Goal: Information Seeking & Learning: Find specific fact

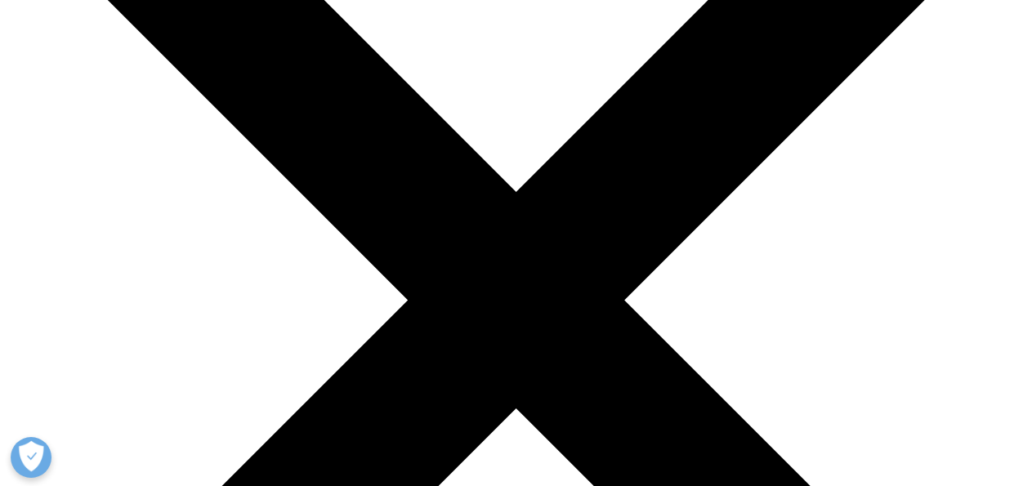
scroll to position [211, 0]
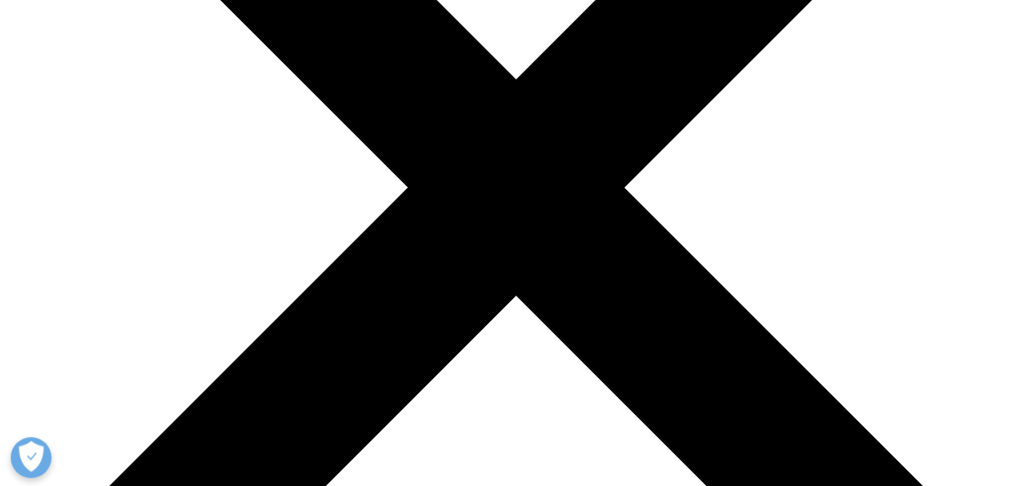
scroll to position [282, 0]
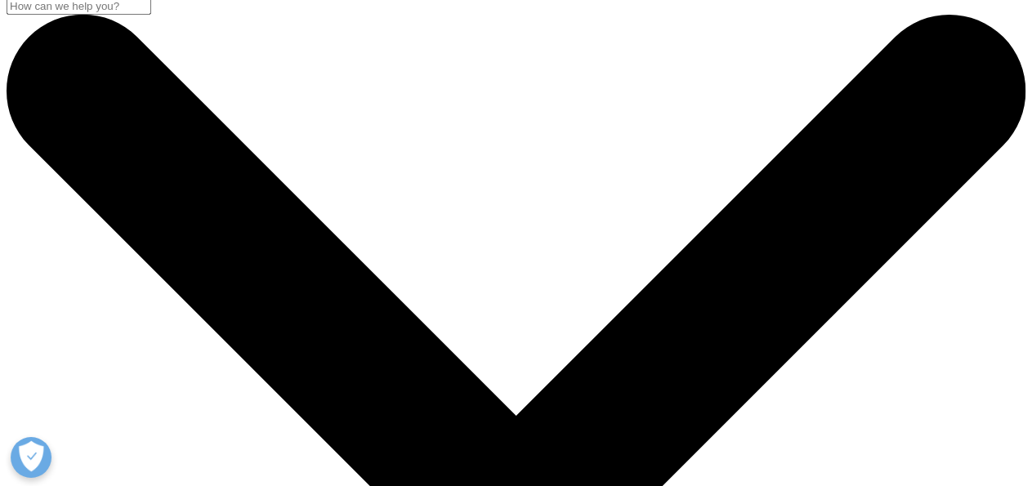
scroll to position [0, 0]
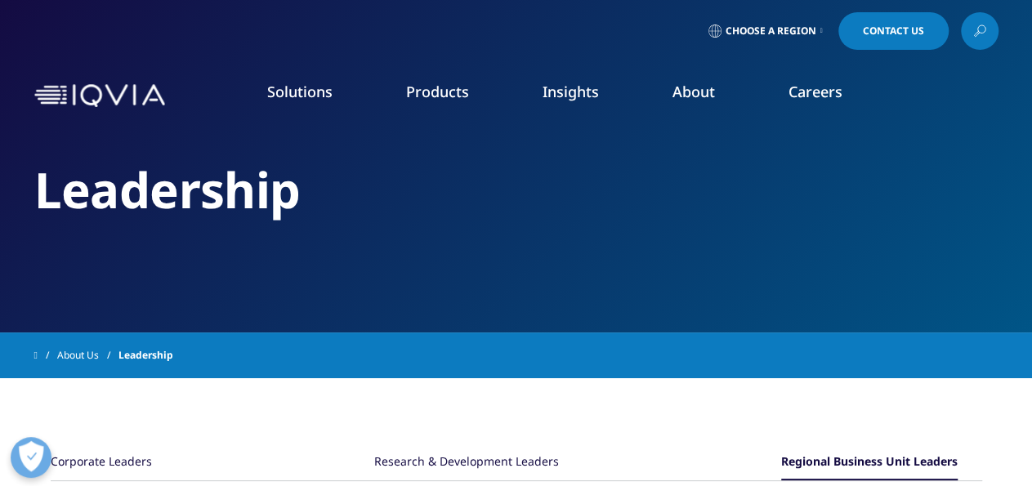
click at [974, 31] on icon at bounding box center [980, 30] width 13 height 21
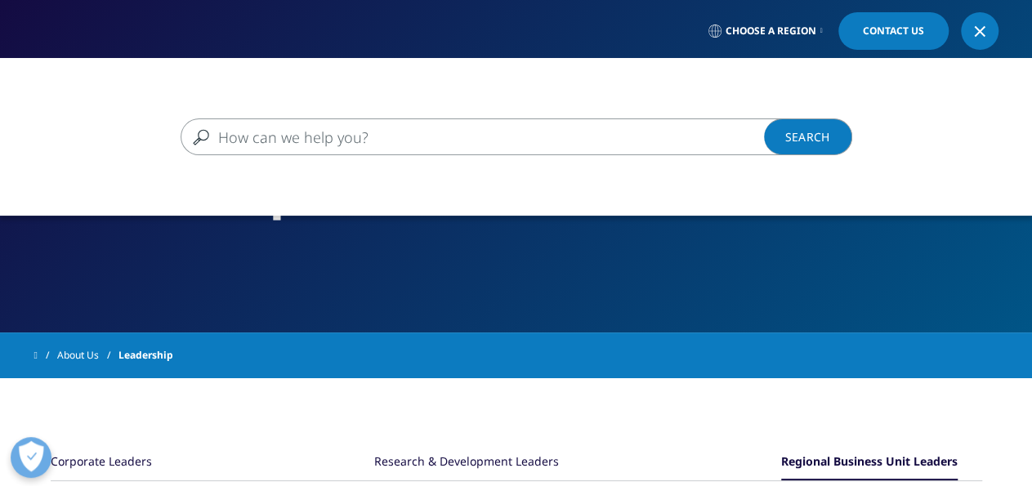
click at [572, 136] on input "Search" at bounding box center [493, 137] width 624 height 37
type input "keefer"
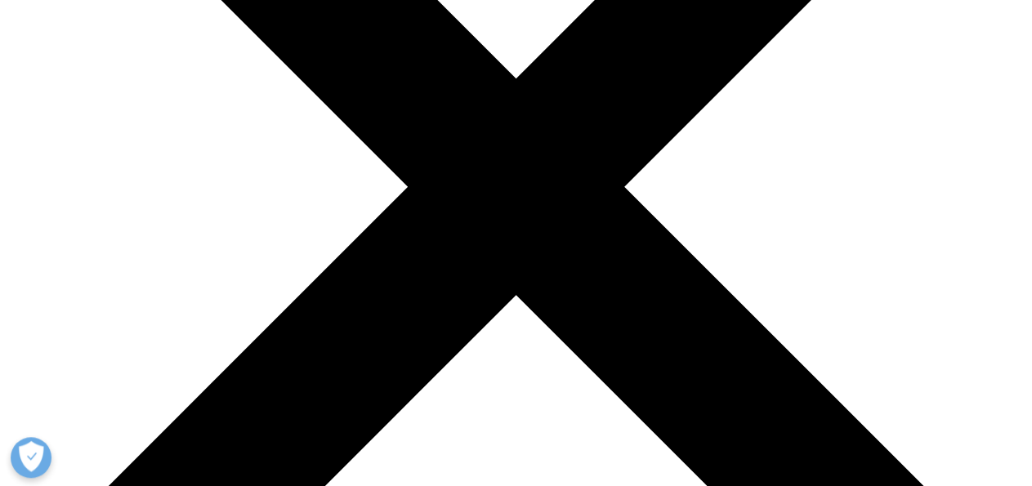
scroll to position [345, 0]
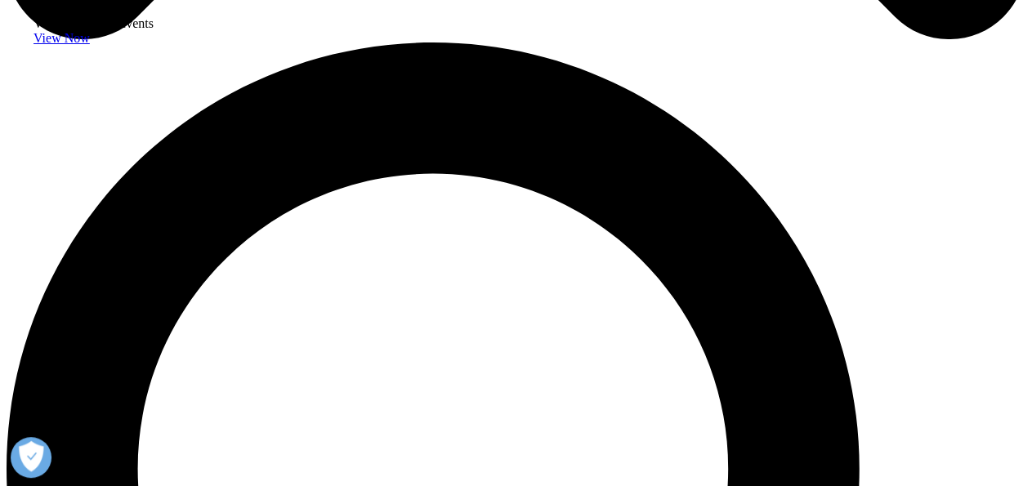
scroll to position [1027, 965]
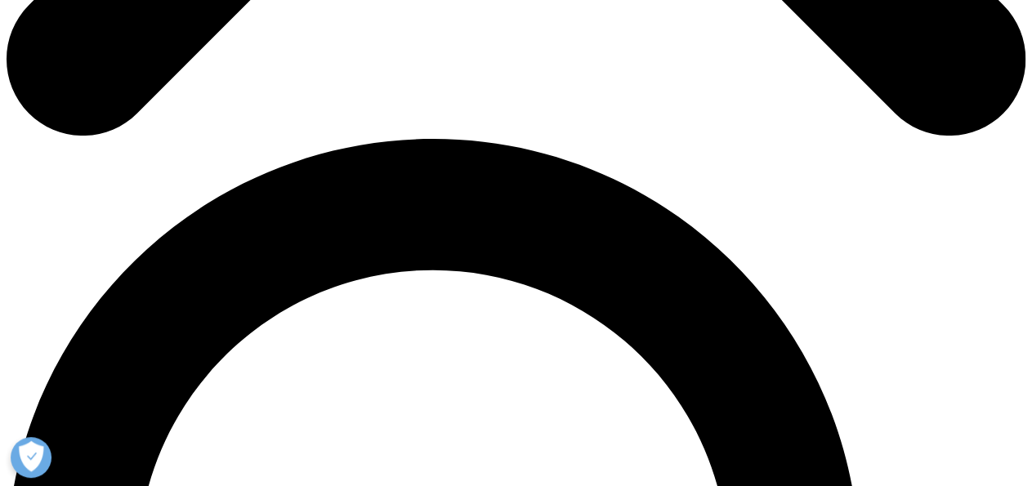
scroll to position [1238, 0]
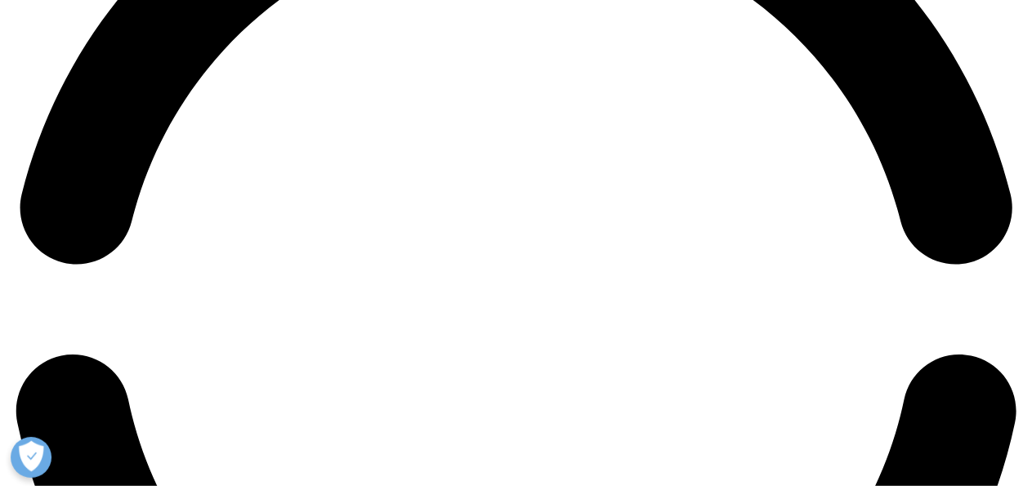
scroll to position [2263, 0]
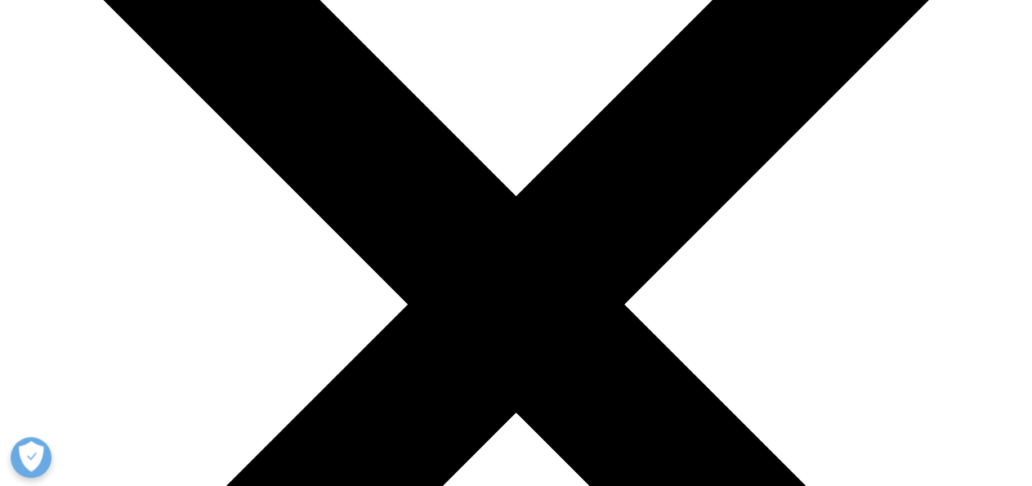
scroll to position [229, 0]
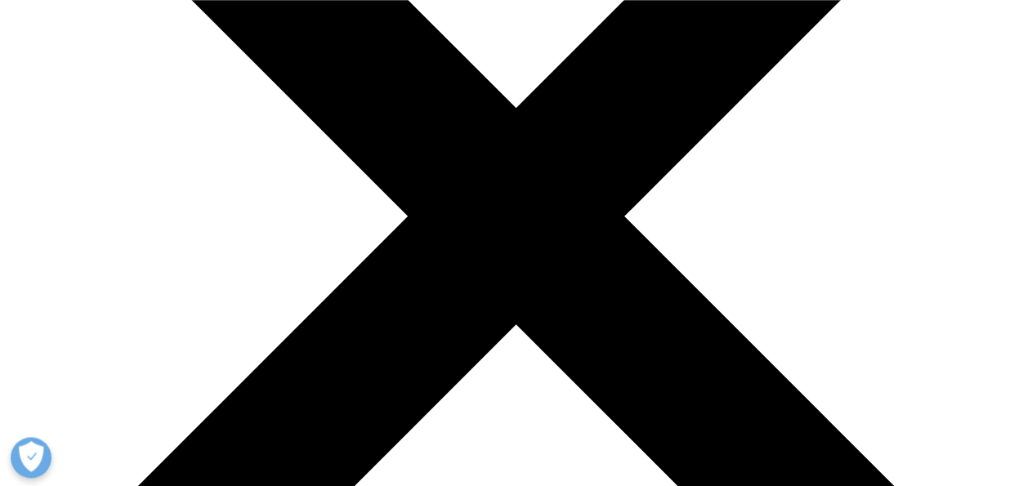
scroll to position [365, 0]
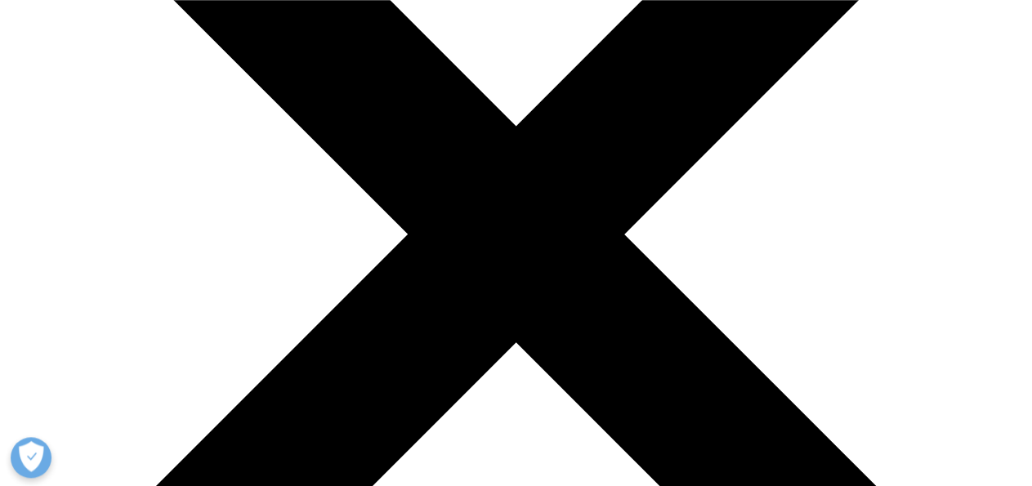
scroll to position [298, 0]
